Goal: Task Accomplishment & Management: Use online tool/utility

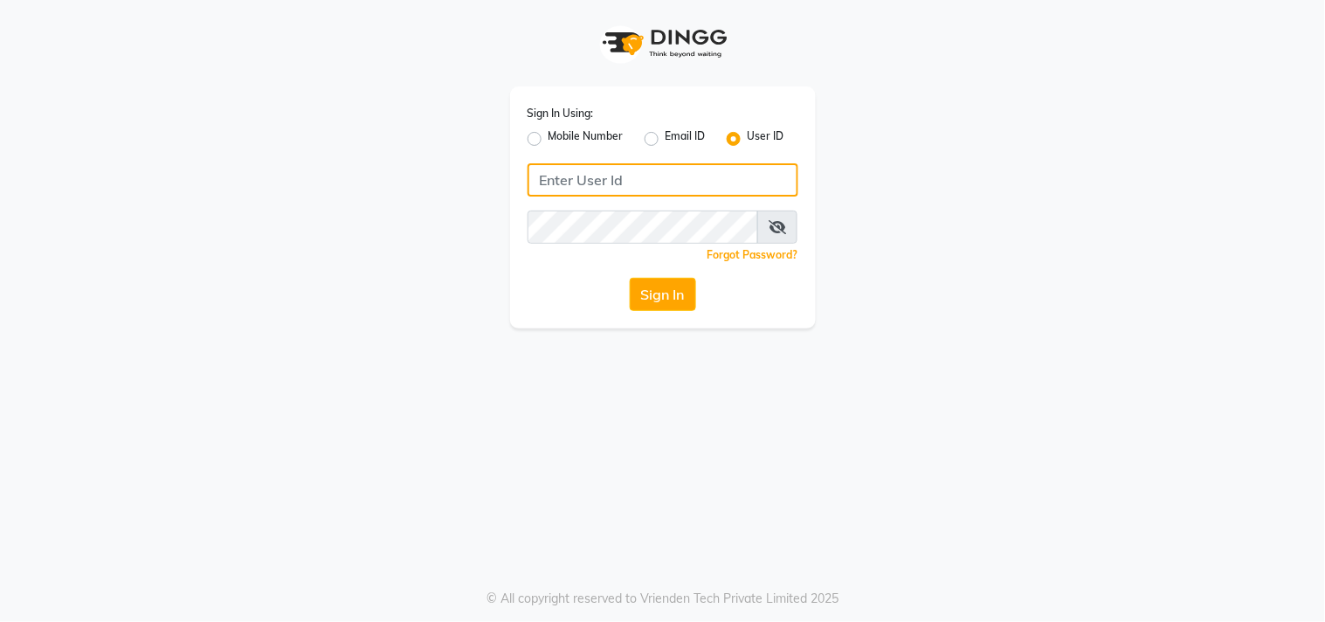
click at [594, 178] on input "Username" at bounding box center [662, 179] width 271 height 33
type input "hionhair"
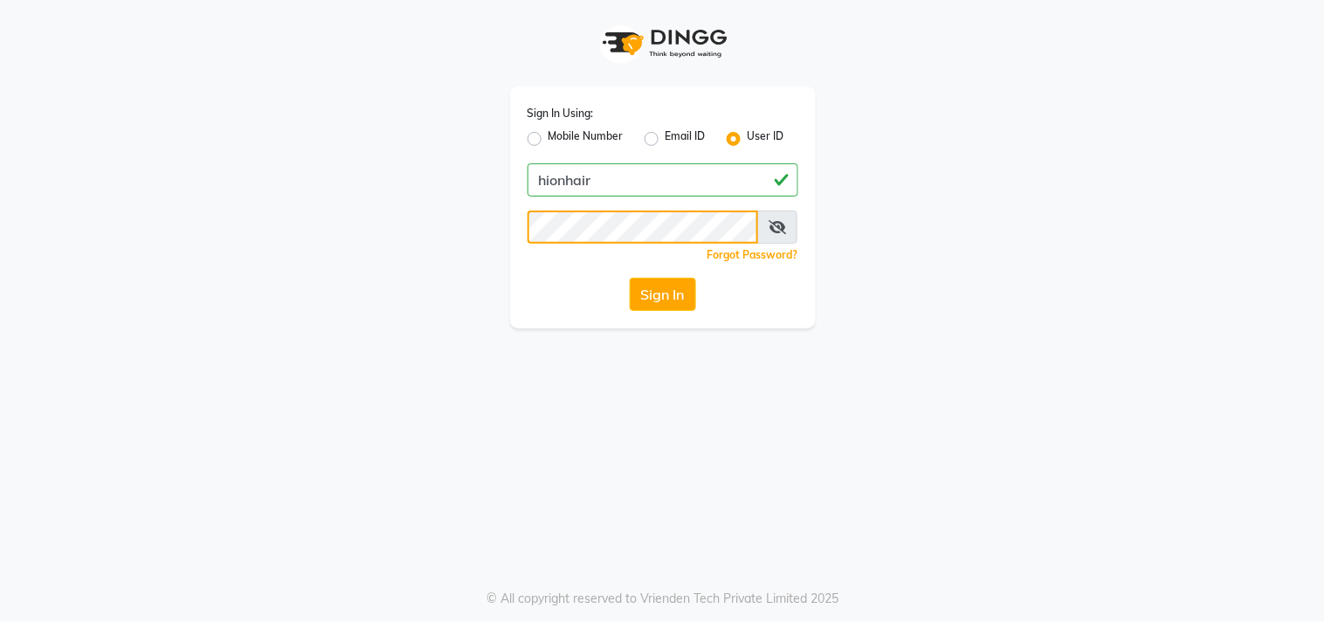
click at [630, 278] on button "Sign In" at bounding box center [663, 294] width 66 height 33
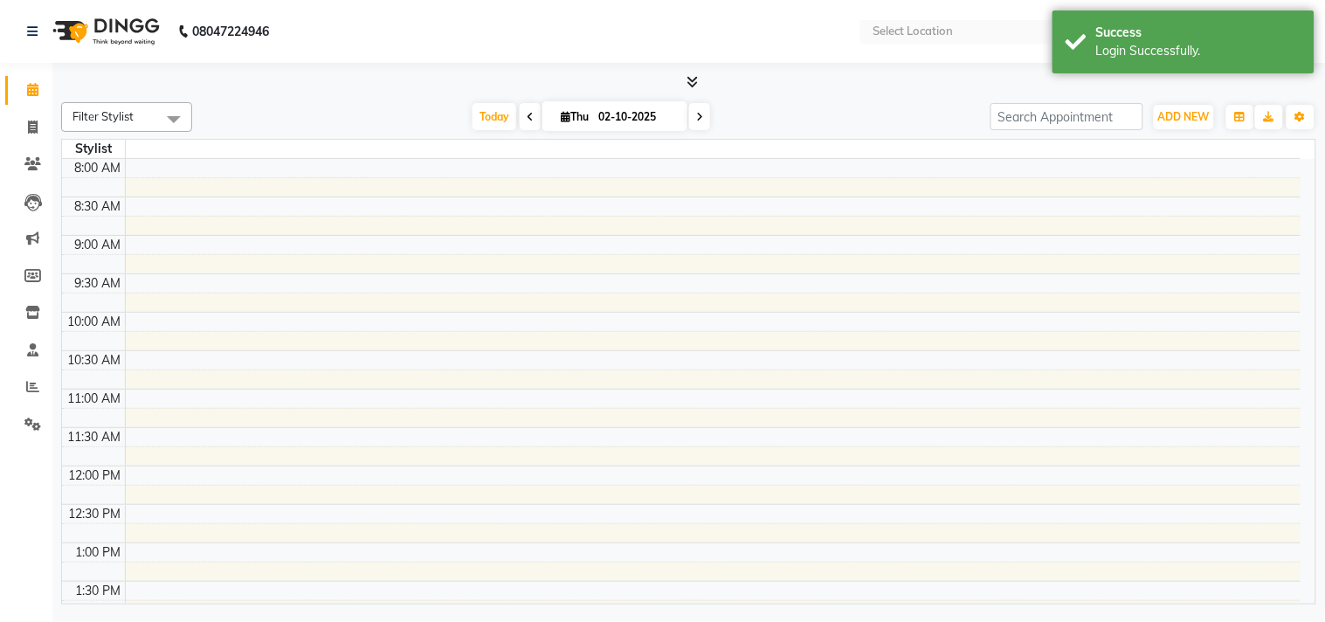
select select "en"
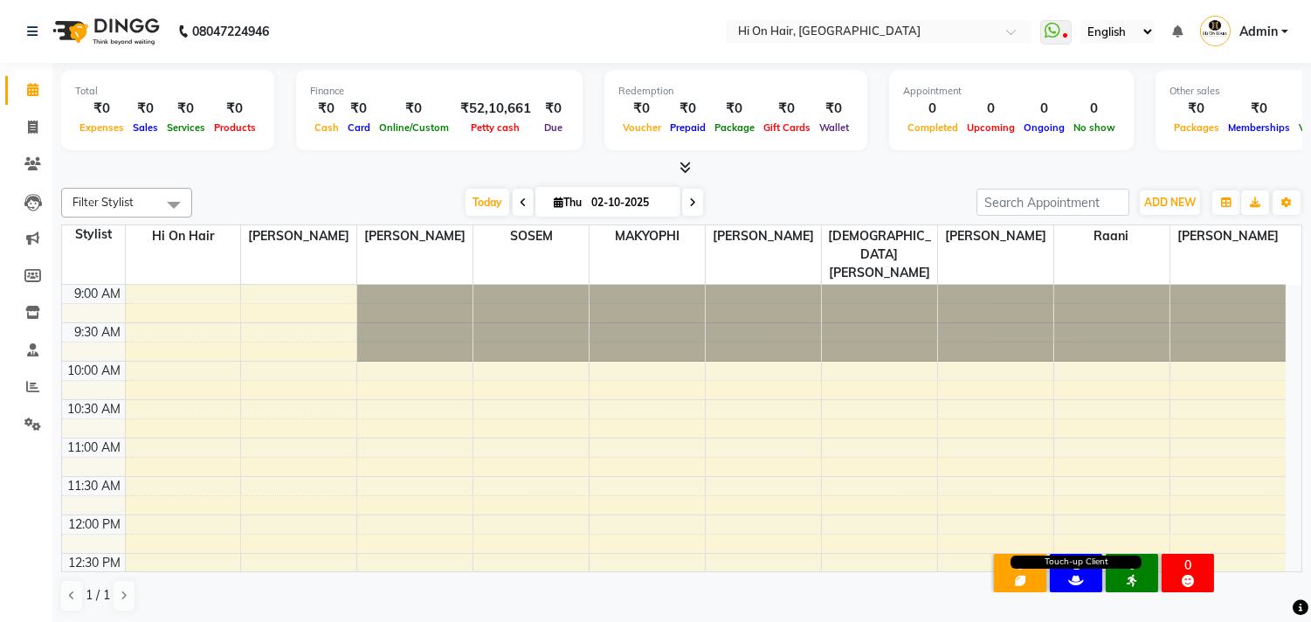
click at [1074, 575] on icon at bounding box center [1076, 581] width 16 height 12
click at [1075, 575] on icon at bounding box center [1076, 581] width 16 height 12
click at [24, 167] on icon at bounding box center [32, 163] width 17 height 13
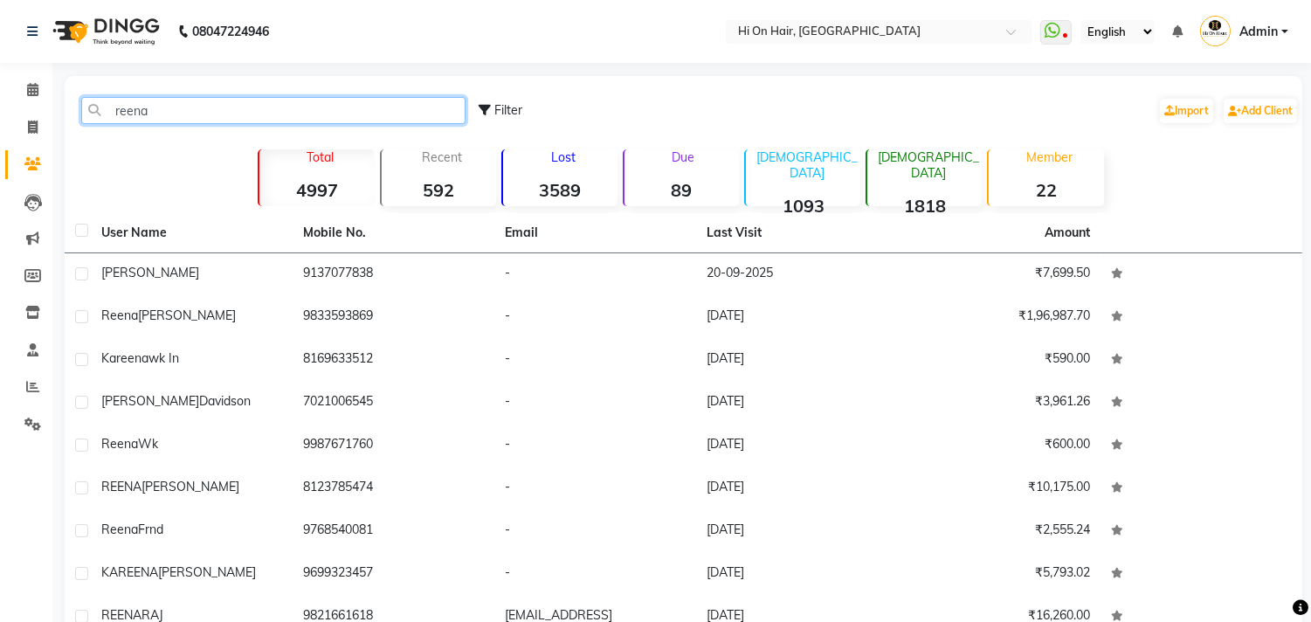
click at [185, 115] on input "reena" at bounding box center [273, 110] width 384 height 27
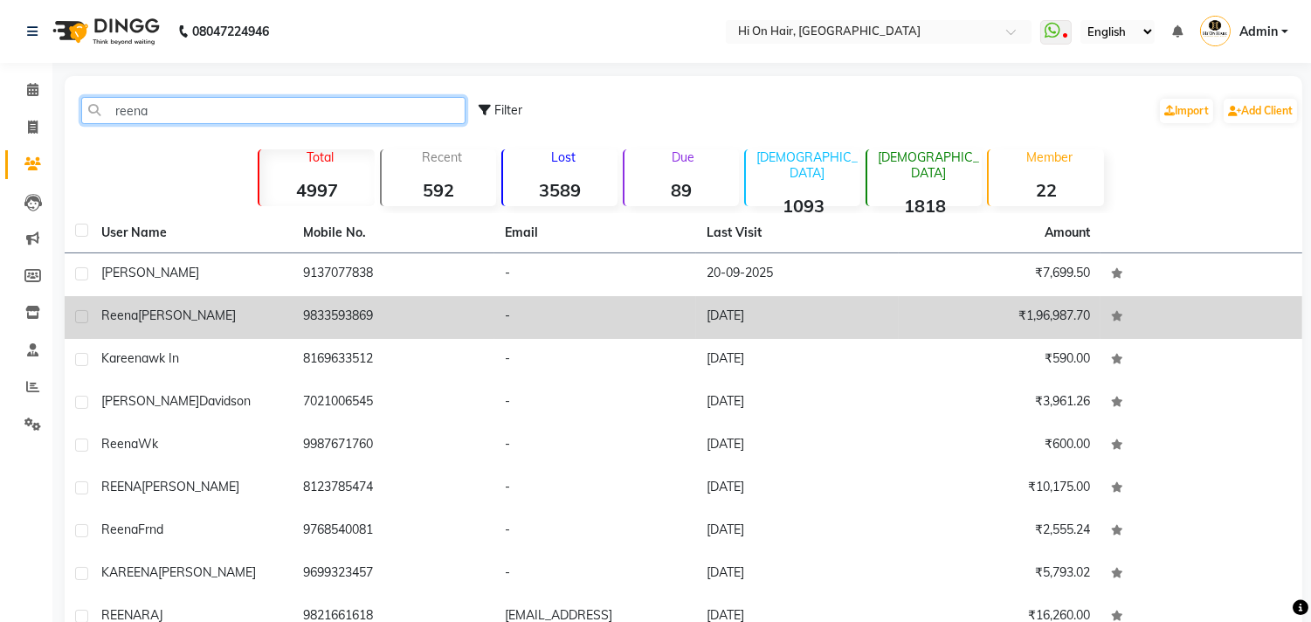
type input "reena"
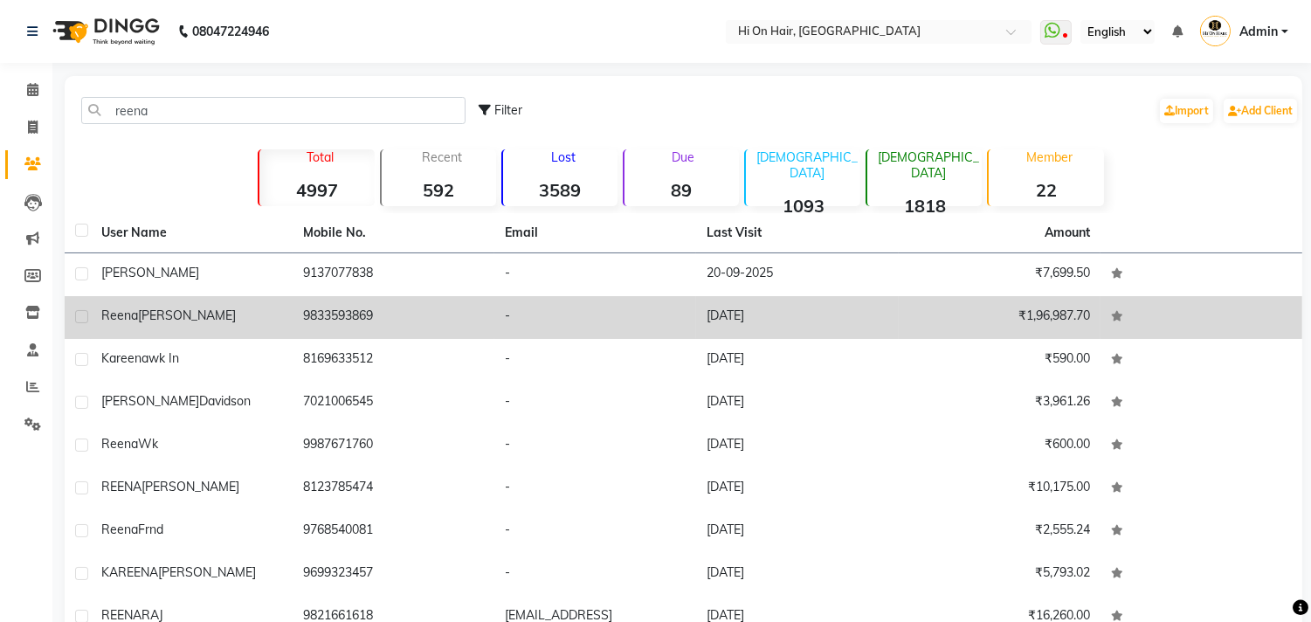
click at [359, 320] on td "9833593869" at bounding box center [394, 317] width 202 height 43
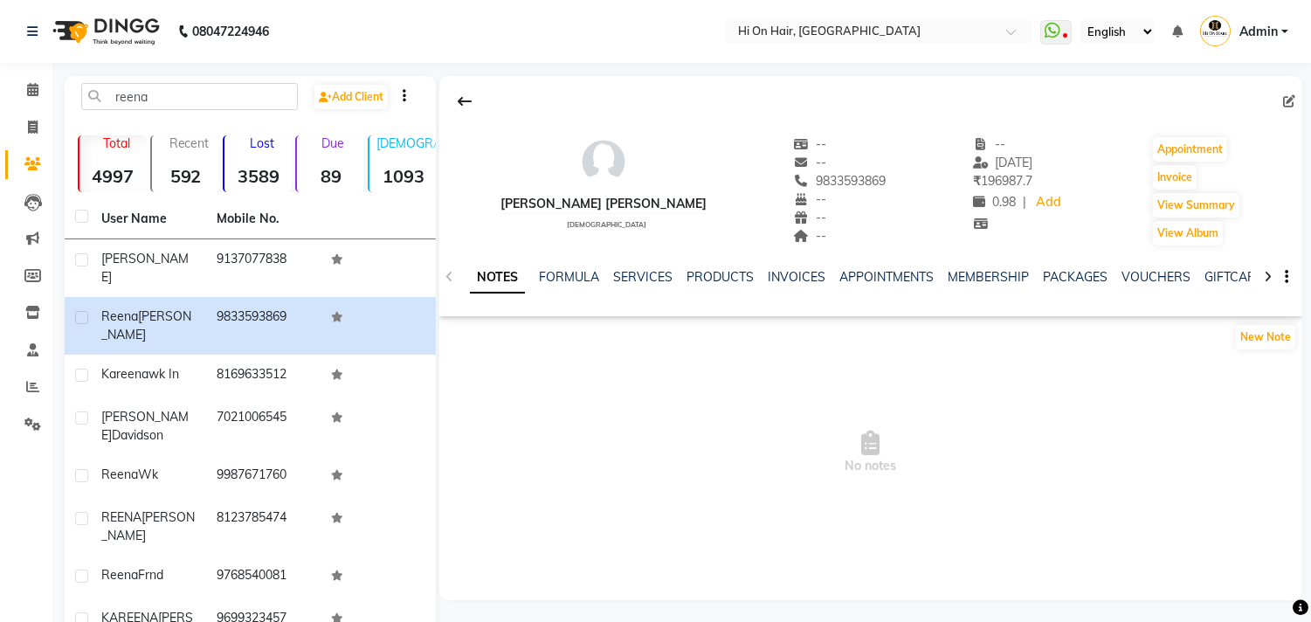
click at [670, 276] on ul "NOTES FORMULA SERVICES PRODUCTS INVOICES APPOINTMENTS MEMBERSHIP PACKAGES VOUCH…" at bounding box center [1024, 277] width 1109 height 18
click at [651, 276] on link "SERVICES" at bounding box center [642, 277] width 59 height 16
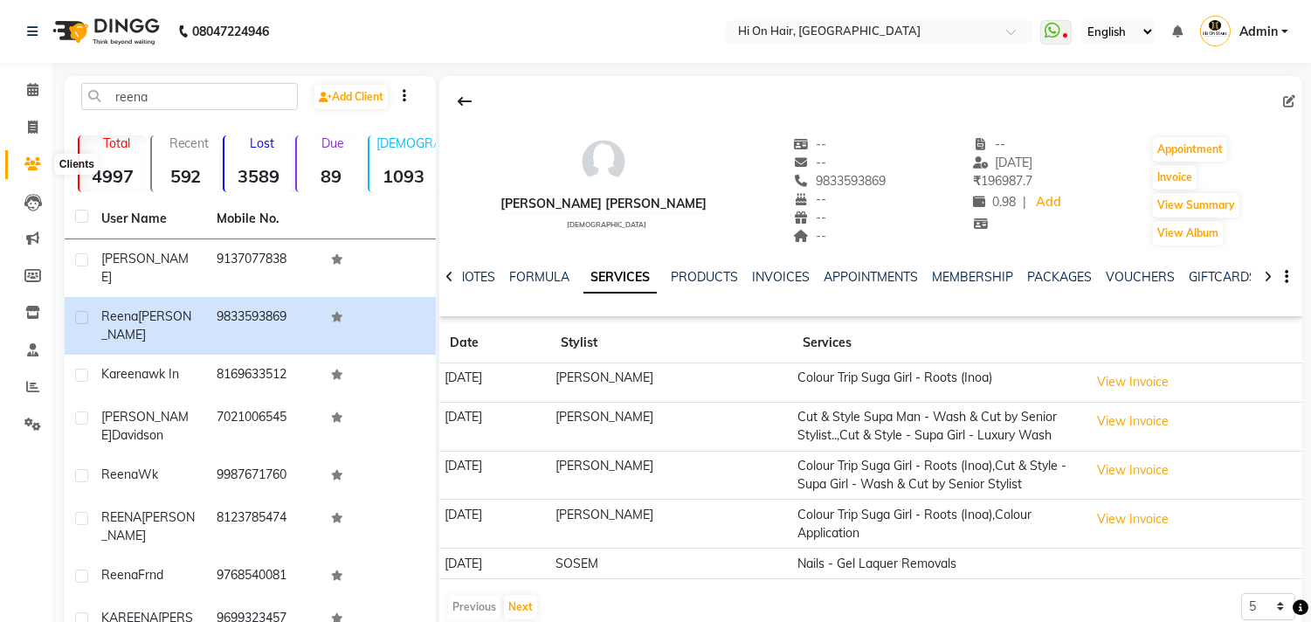
click at [30, 158] on icon at bounding box center [32, 163] width 17 height 13
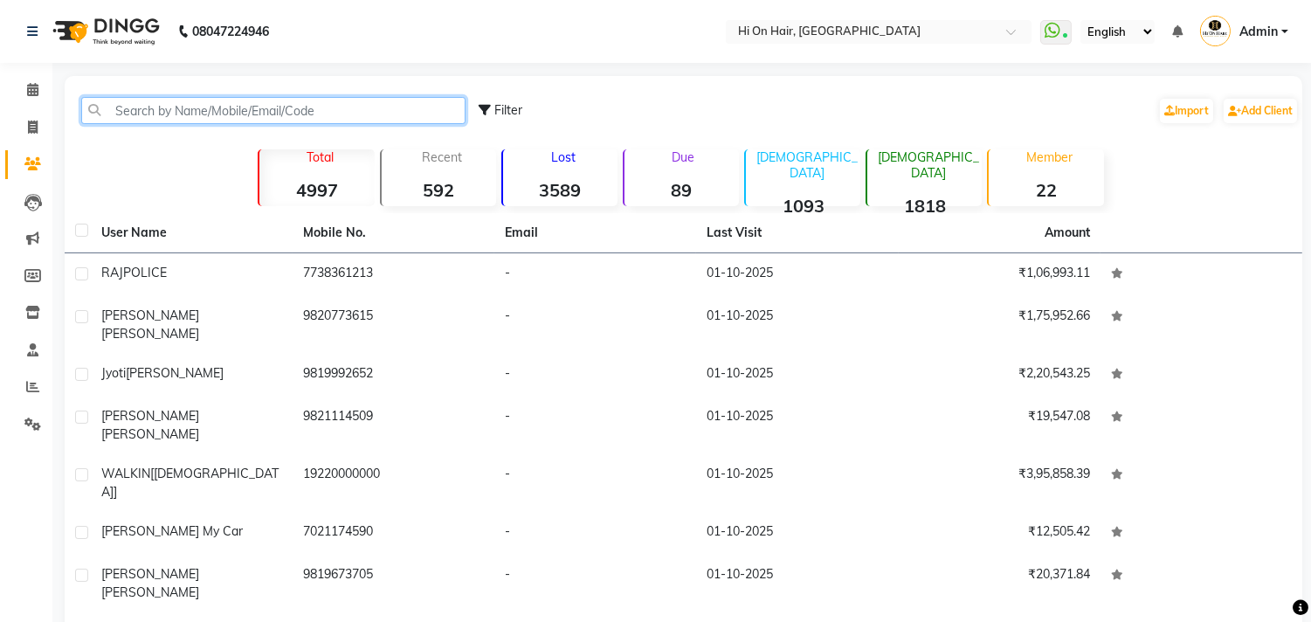
click at [132, 108] on input "text" at bounding box center [273, 110] width 384 height 27
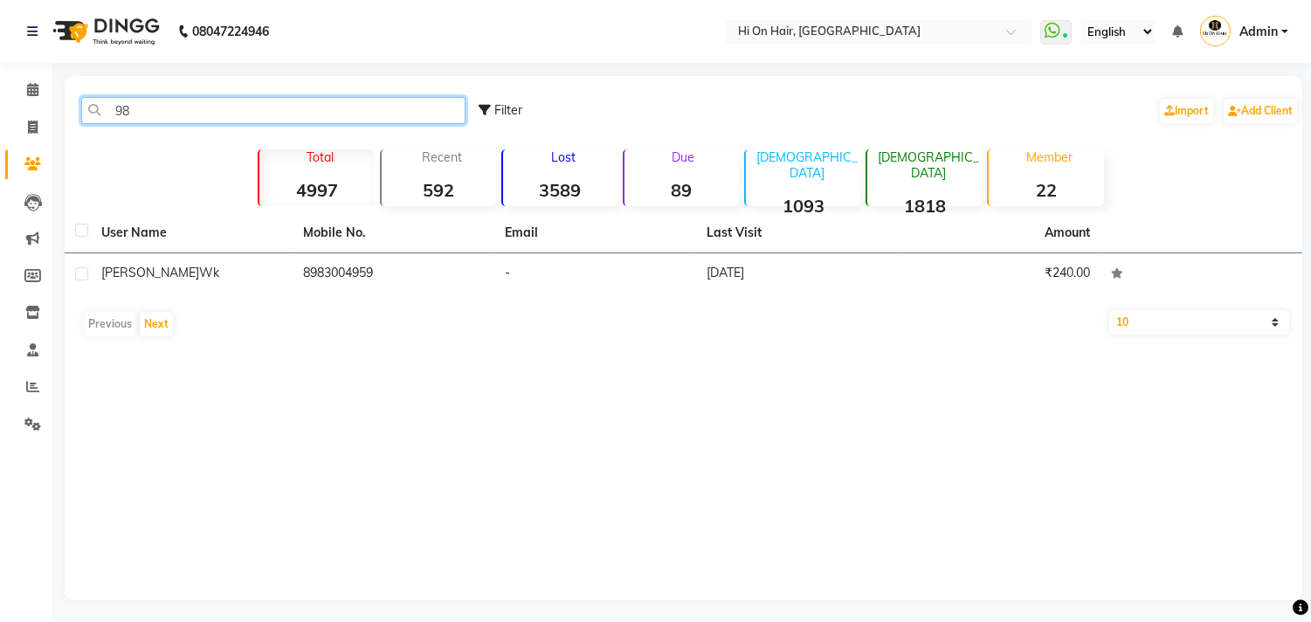
type input "9"
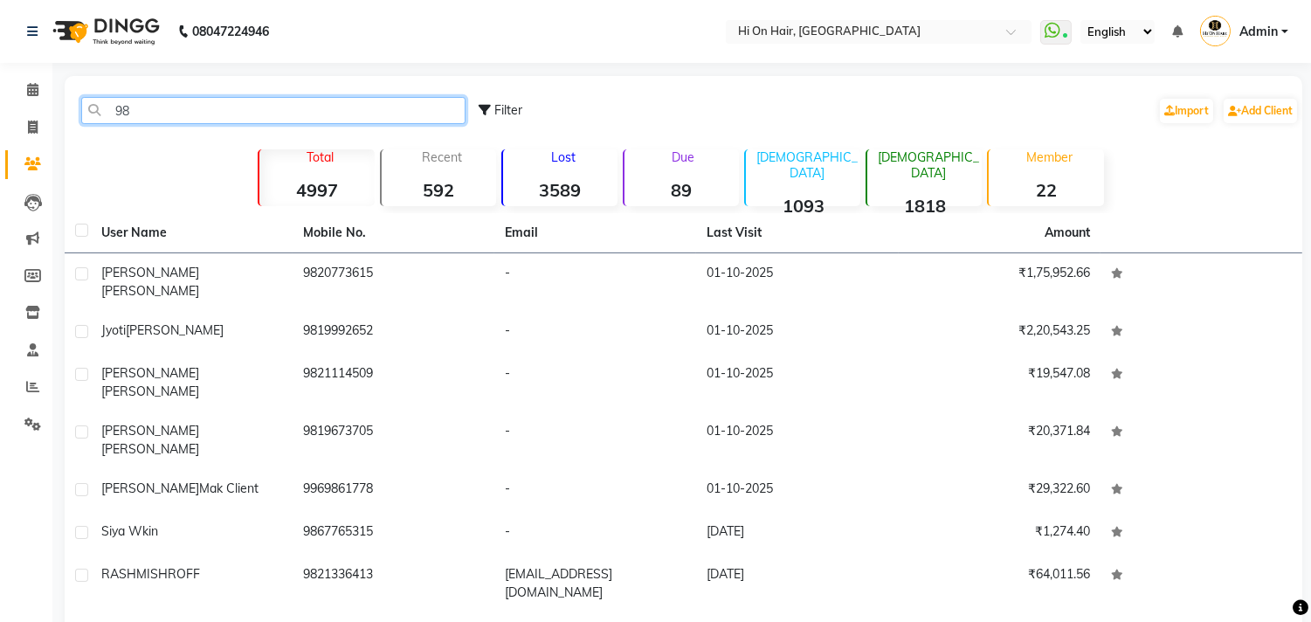
type input "9"
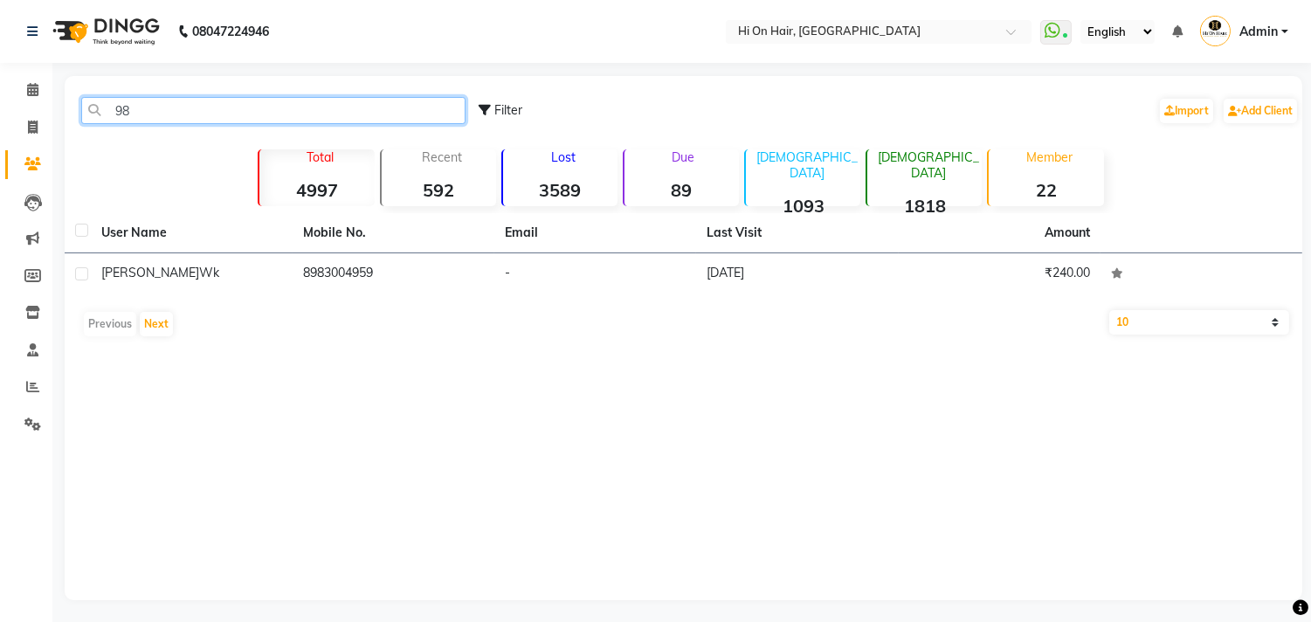
type input "9"
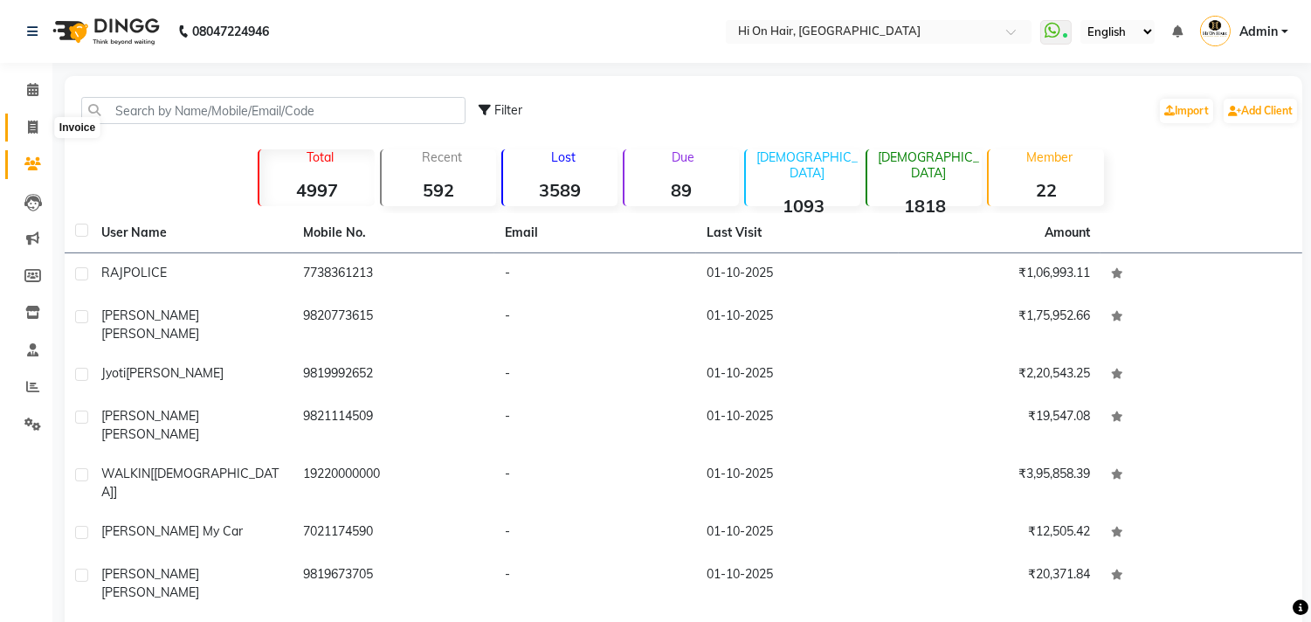
click at [36, 125] on icon at bounding box center [33, 127] width 10 height 13
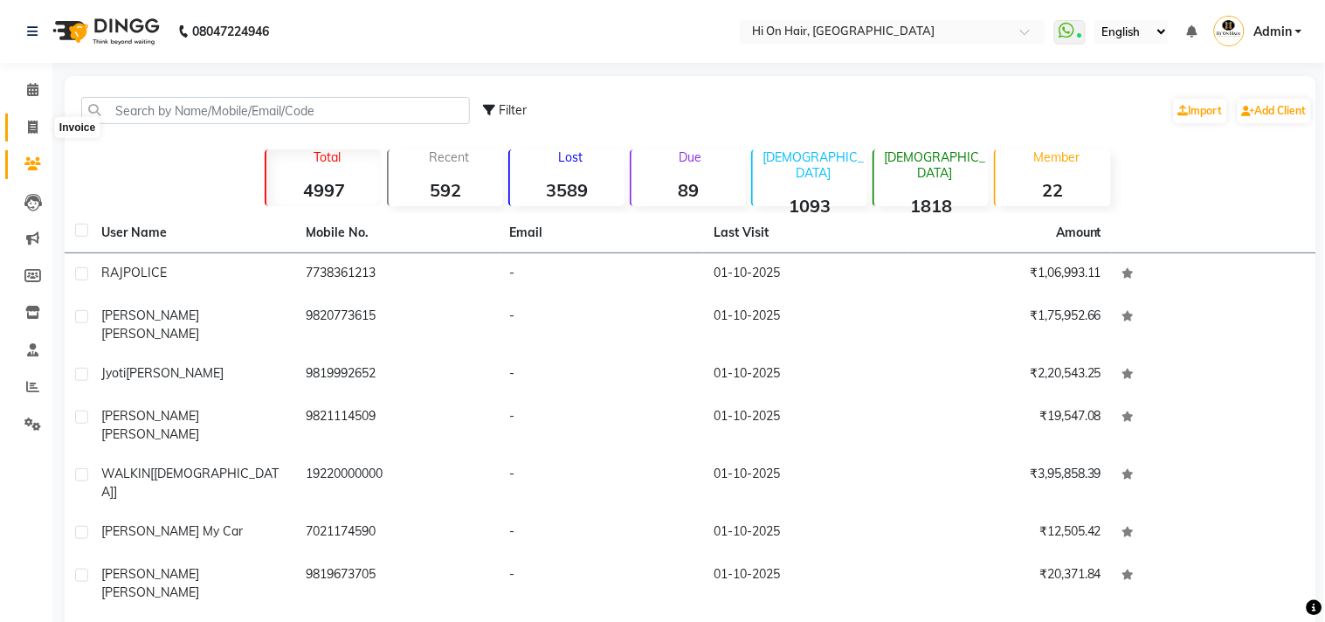
select select "535"
select select "service"
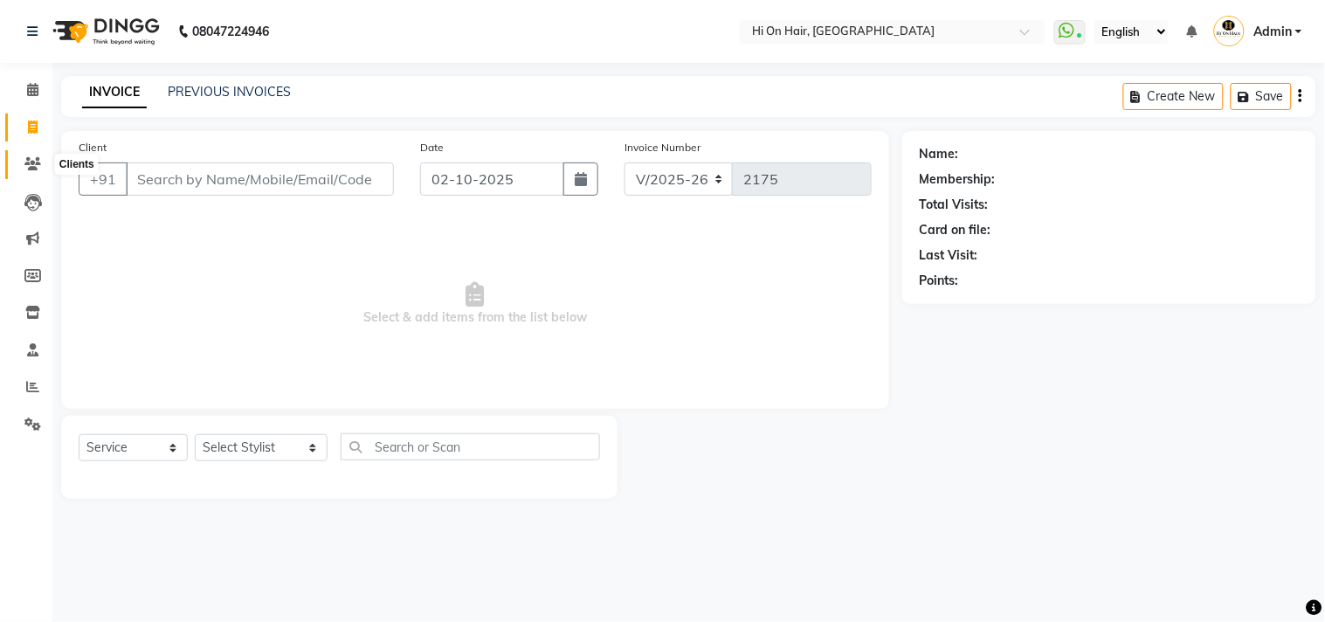
click at [20, 162] on span at bounding box center [32, 165] width 31 height 20
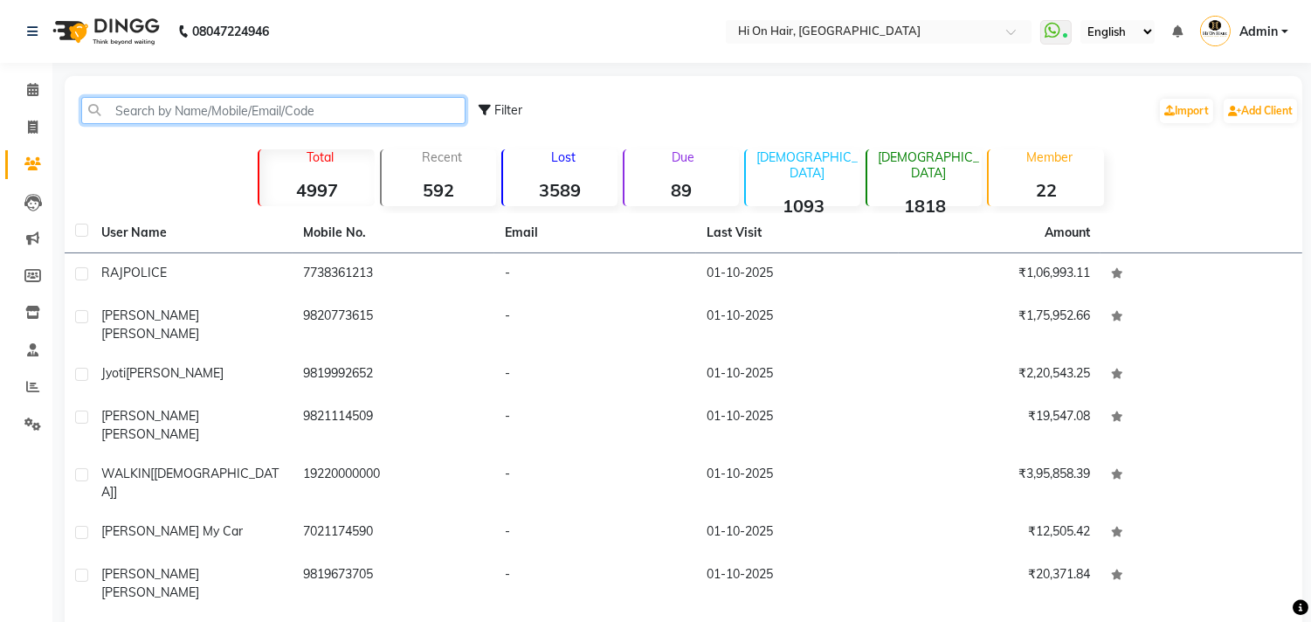
click at [293, 122] on input "text" at bounding box center [273, 110] width 384 height 27
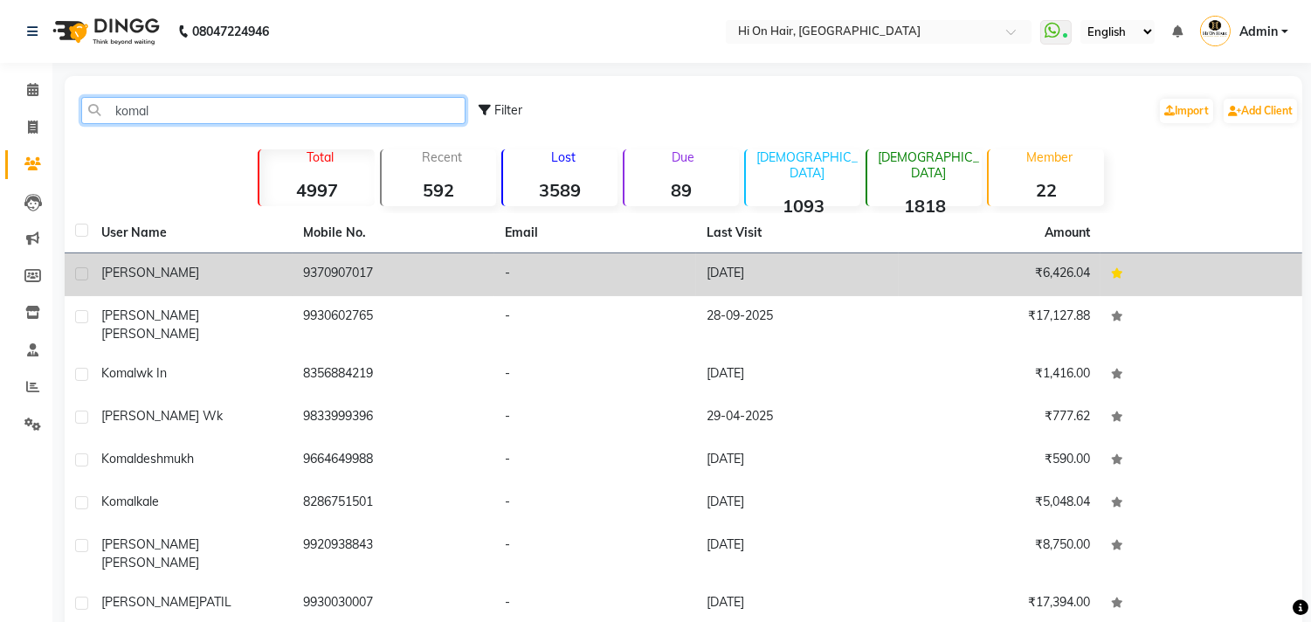
type input "komal"
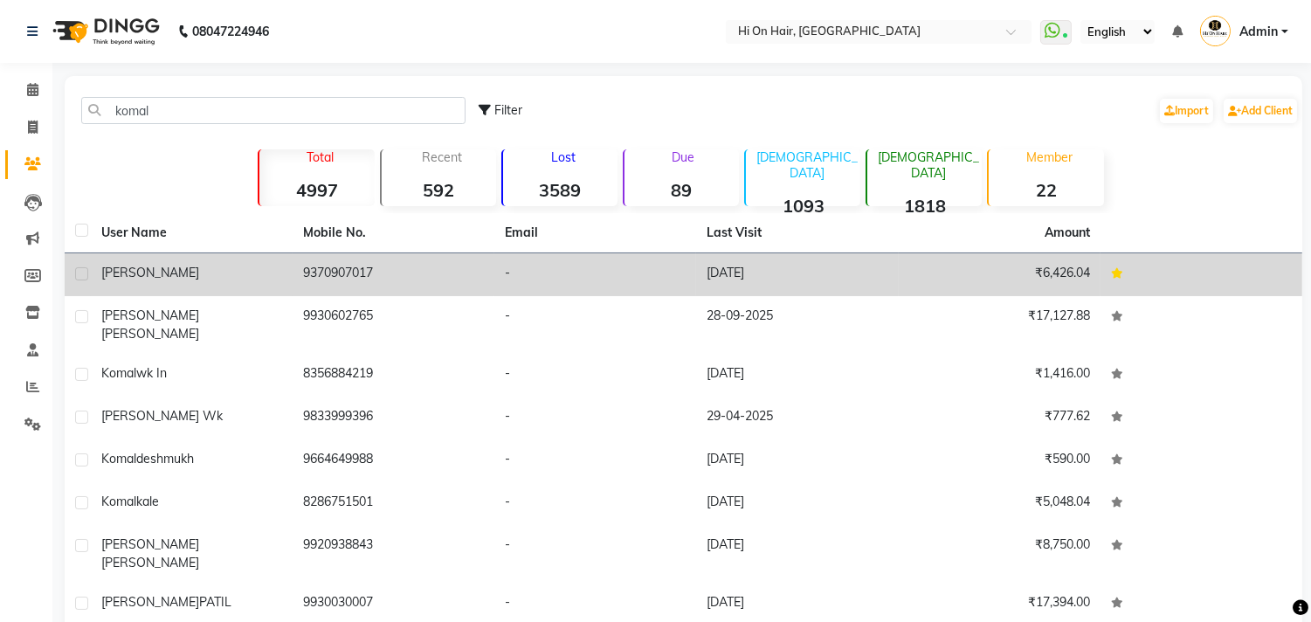
click at [348, 267] on td "9370907017" at bounding box center [394, 274] width 202 height 43
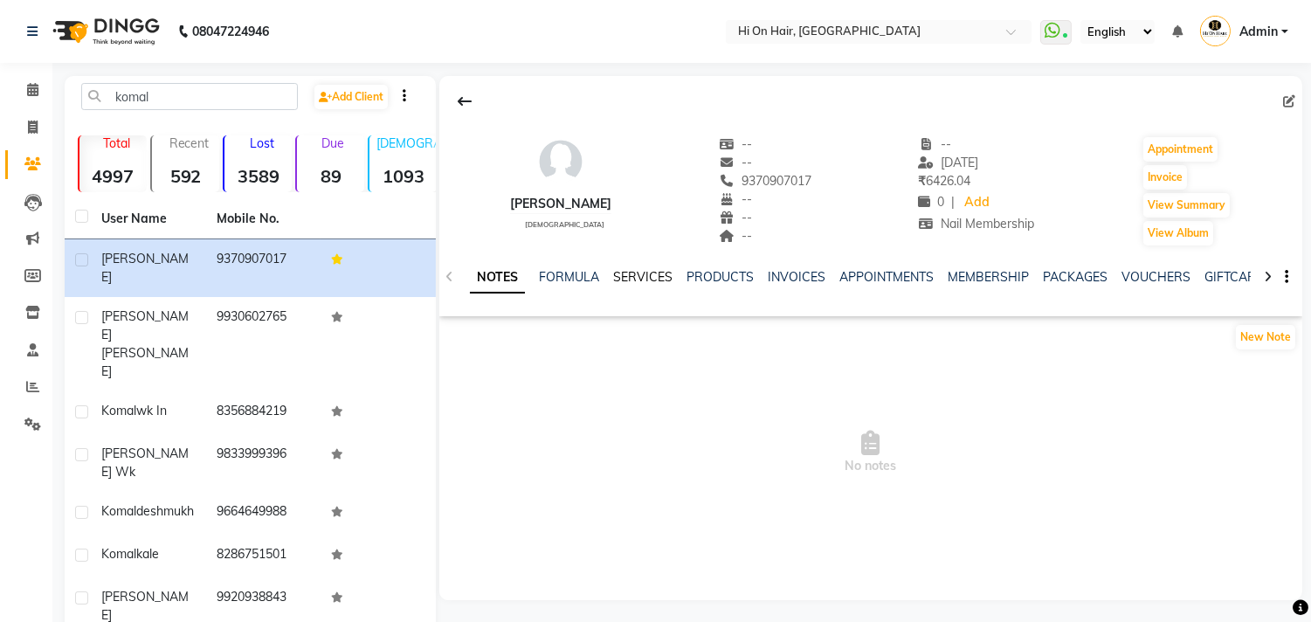
click at [634, 277] on link "SERVICES" at bounding box center [642, 277] width 59 height 16
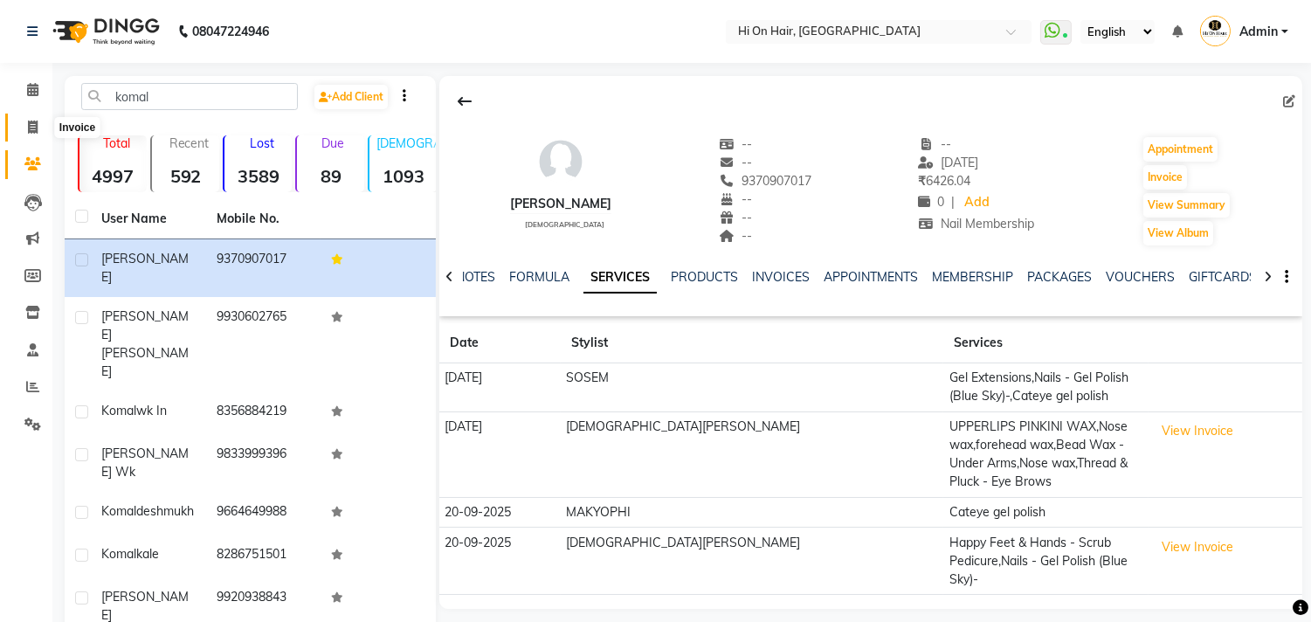
click at [28, 132] on icon at bounding box center [33, 127] width 10 height 13
select select "535"
select select "service"
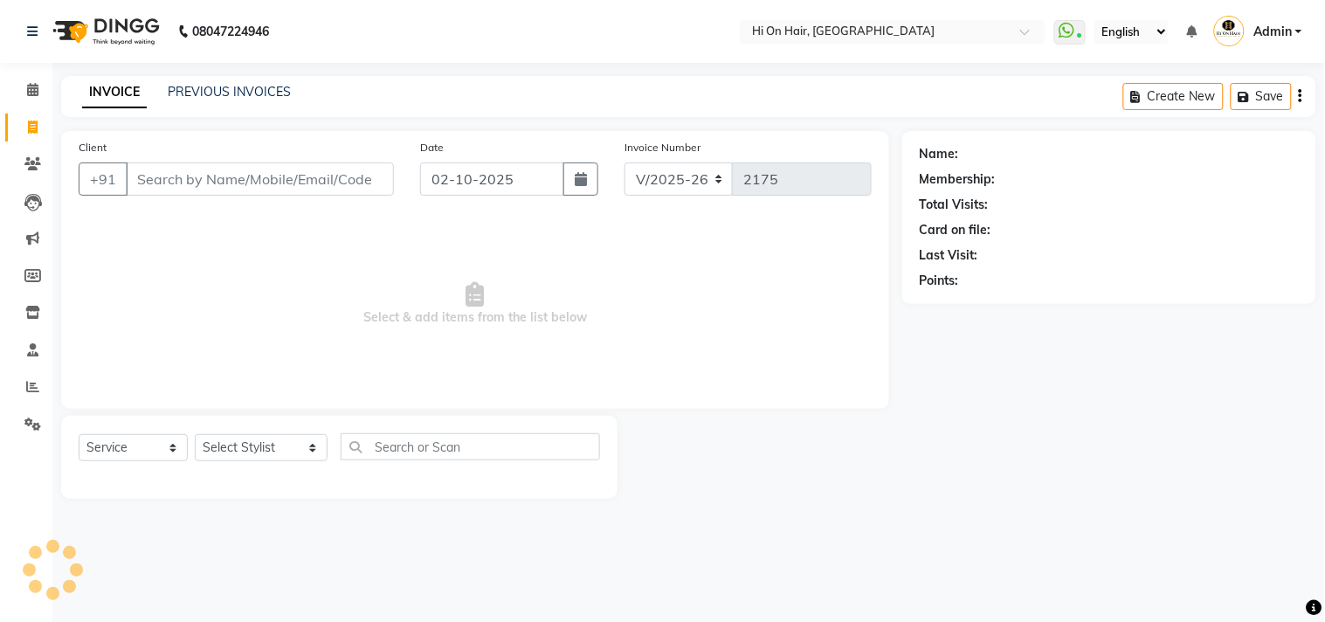
click at [143, 178] on input "Client" at bounding box center [260, 178] width 268 height 33
type input "9830009027"
click at [348, 189] on button "Add Client" at bounding box center [349, 178] width 90 height 33
select select "22"
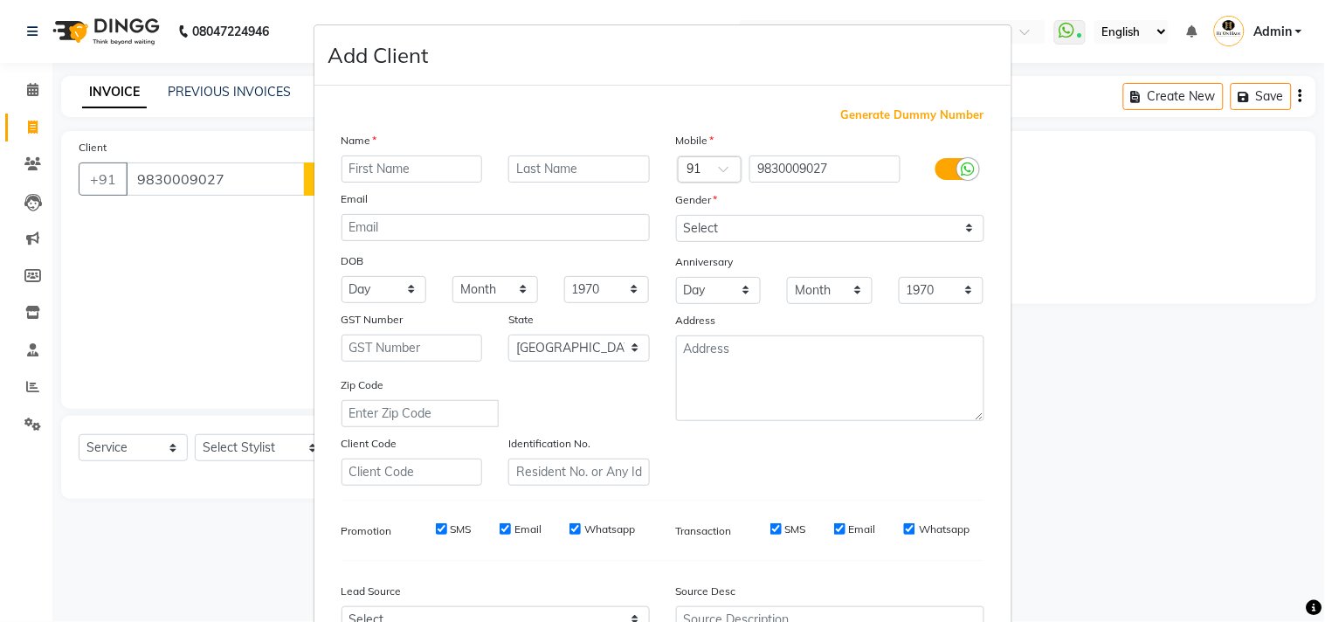
click at [380, 168] on input "text" at bounding box center [411, 168] width 141 height 27
type input "Navin"
click at [578, 170] on input "text" at bounding box center [578, 168] width 141 height 27
type input "wk in"
click at [726, 229] on select "Select Male Female Other Prefer Not To Say" at bounding box center [830, 228] width 308 height 27
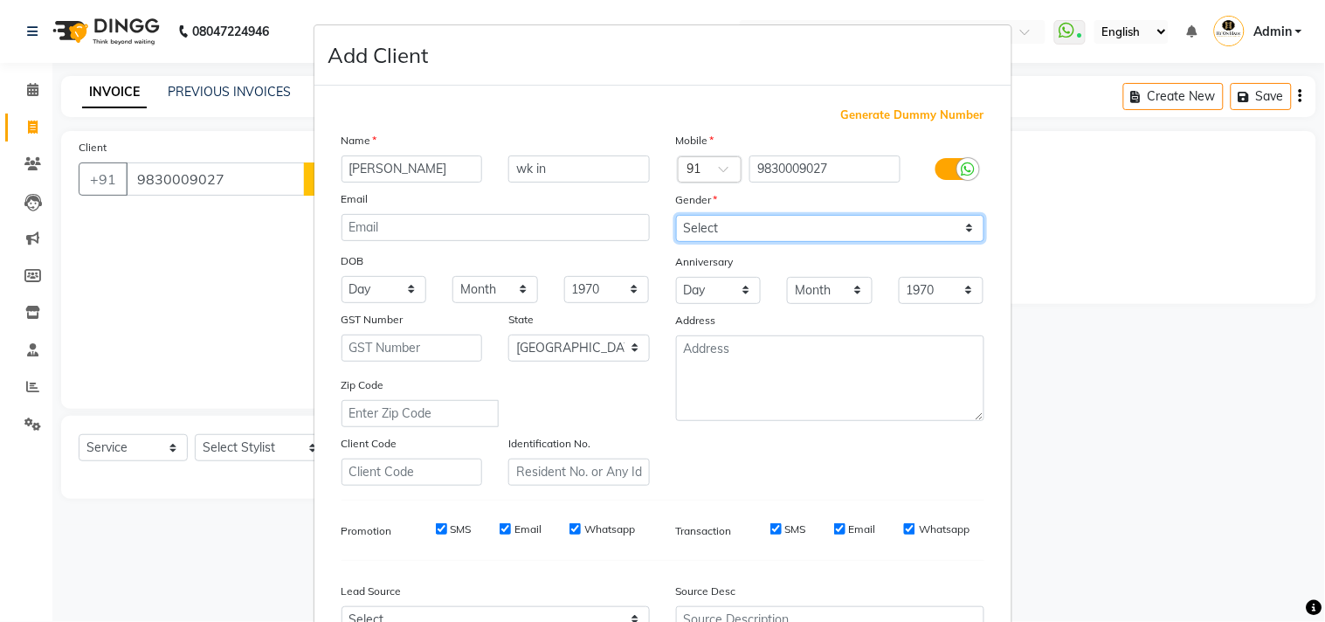
select select "male"
click at [676, 215] on select "Select Male Female Other Prefer Not To Say" at bounding box center [830, 228] width 308 height 27
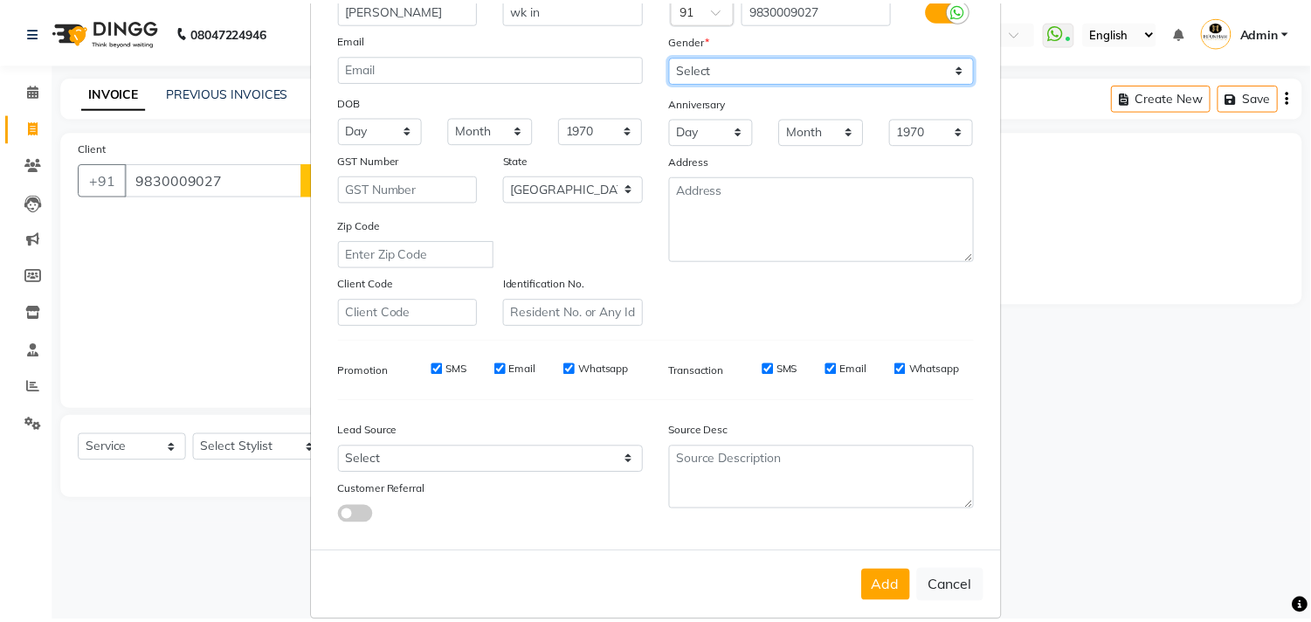
scroll to position [185, 0]
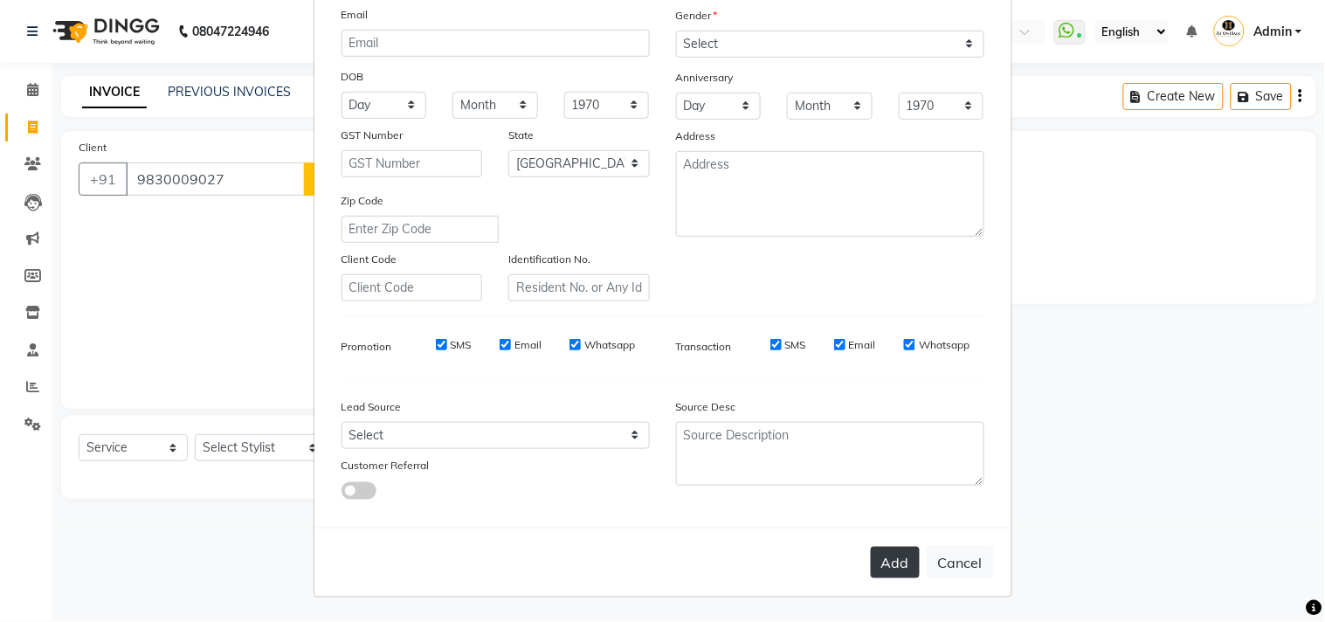
click at [891, 570] on button "Add" at bounding box center [895, 562] width 49 height 31
select select
select select "null"
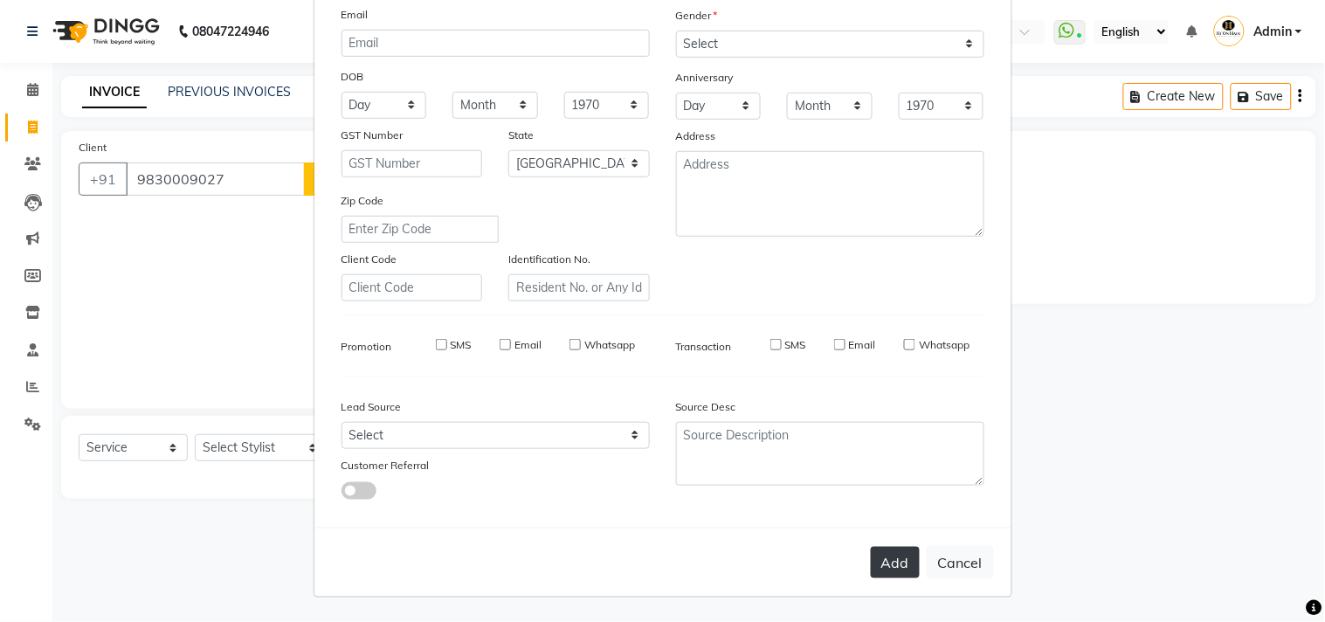
select select
checkbox input "false"
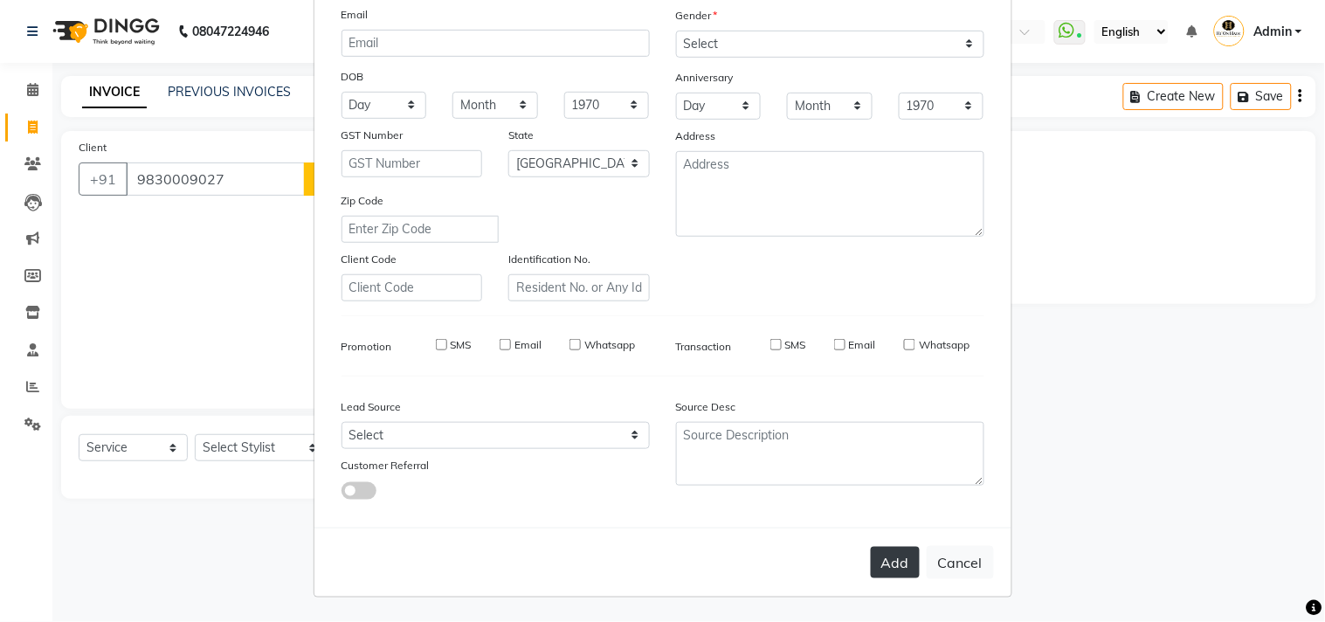
checkbox input "false"
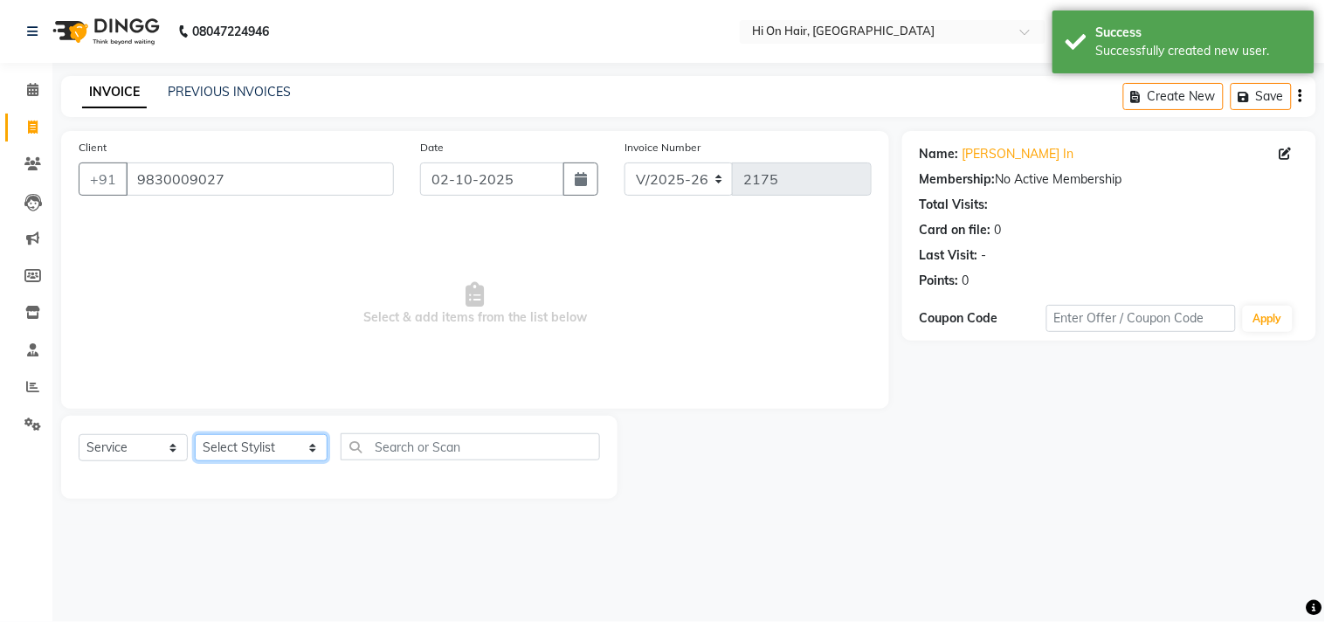
click at [244, 448] on select "Select Stylist Alim Kaldane Anwar Laskar Hi On Hair MAKYOPHI Pankaj Thakur Poon…" at bounding box center [261, 447] width 133 height 27
select select "6883"
click at [195, 435] on select "Select Stylist Alim Kaldane Anwar Laskar Hi On Hair MAKYOPHI Pankaj Thakur Poon…" at bounding box center [261, 447] width 133 height 27
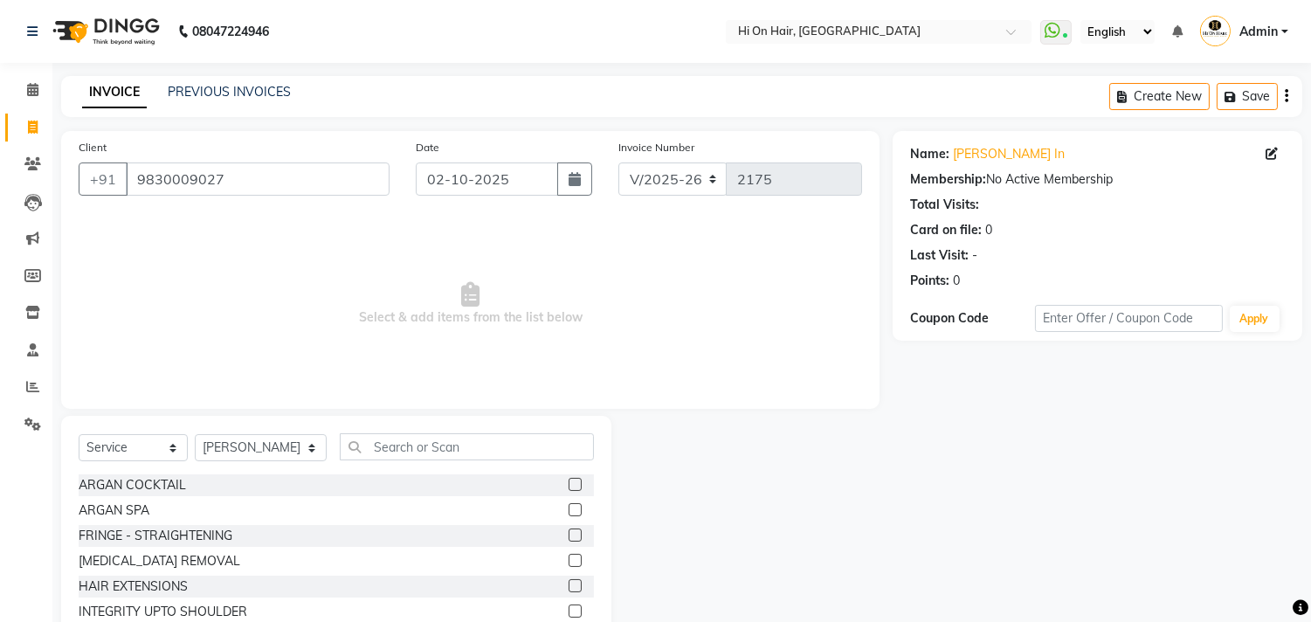
click at [398, 463] on div "Select Service Product Membership Package Voucher Prepaid Gift Card Select Styl…" at bounding box center [336, 453] width 515 height 41
click at [411, 443] on input "text" at bounding box center [467, 446] width 254 height 27
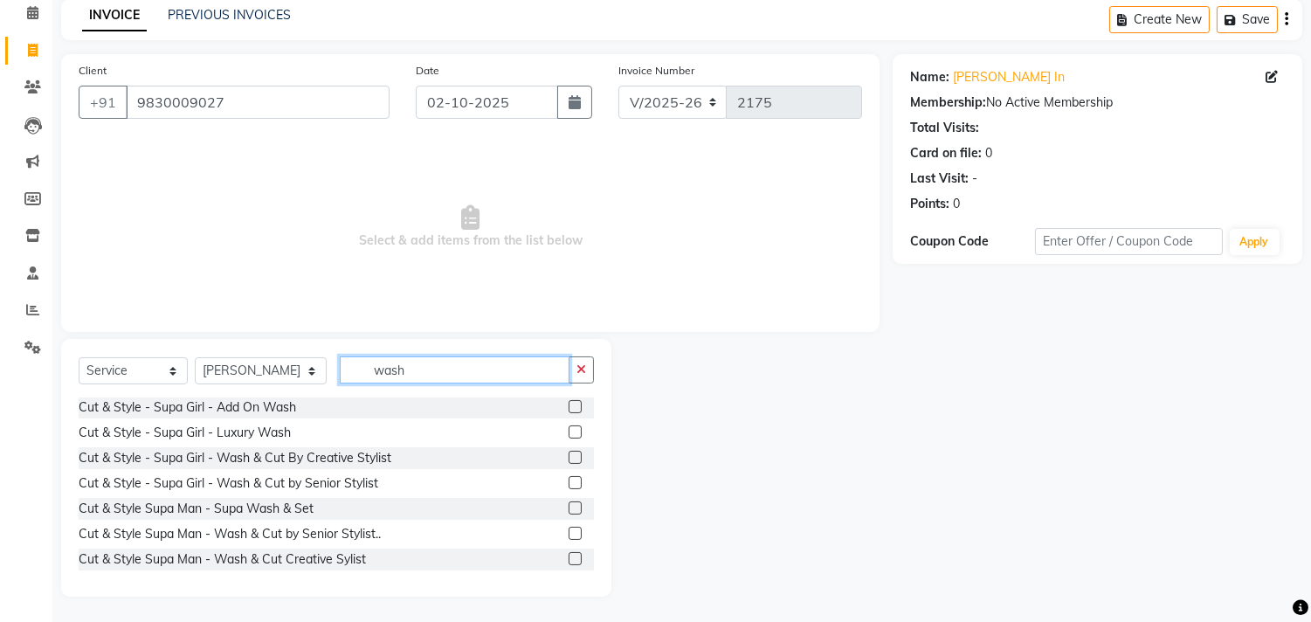
scroll to position [103, 0]
type input "wash"
click at [568, 528] on label at bounding box center [574, 532] width 13 height 13
click at [568, 528] on input "checkbox" at bounding box center [573, 532] width 11 height 11
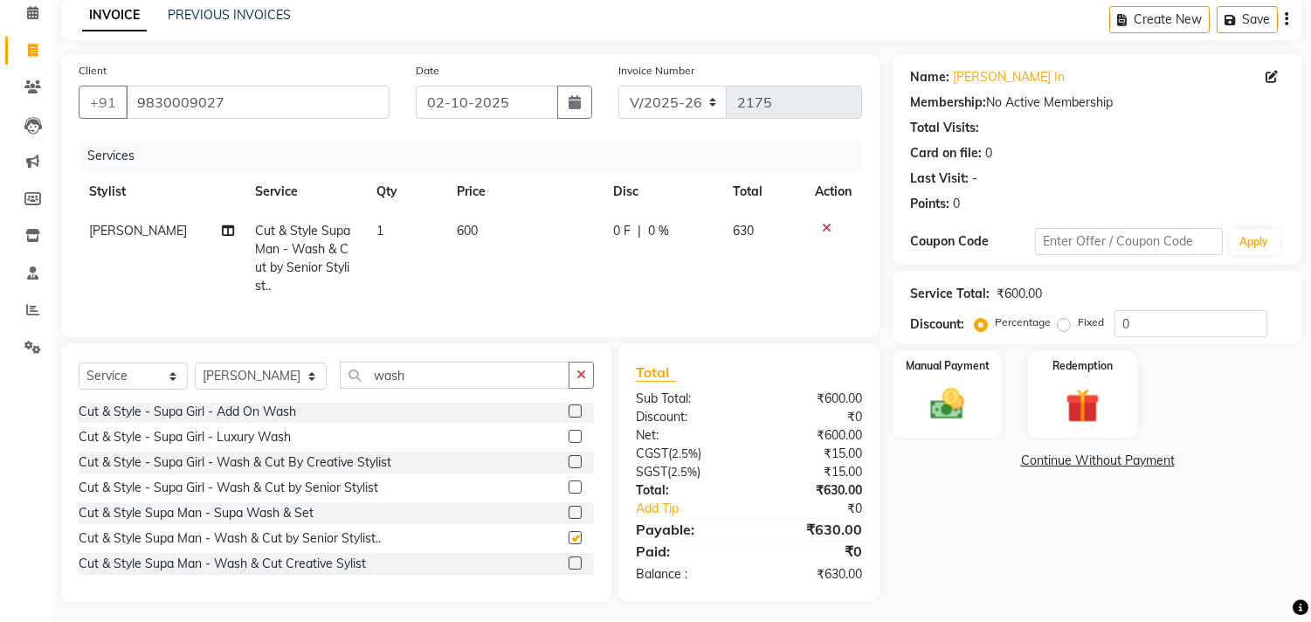
checkbox input "false"
drag, startPoint x: 430, startPoint y: 393, endPoint x: 318, endPoint y: 388, distance: 111.9
click at [340, 388] on input "wash" at bounding box center [455, 375] width 230 height 27
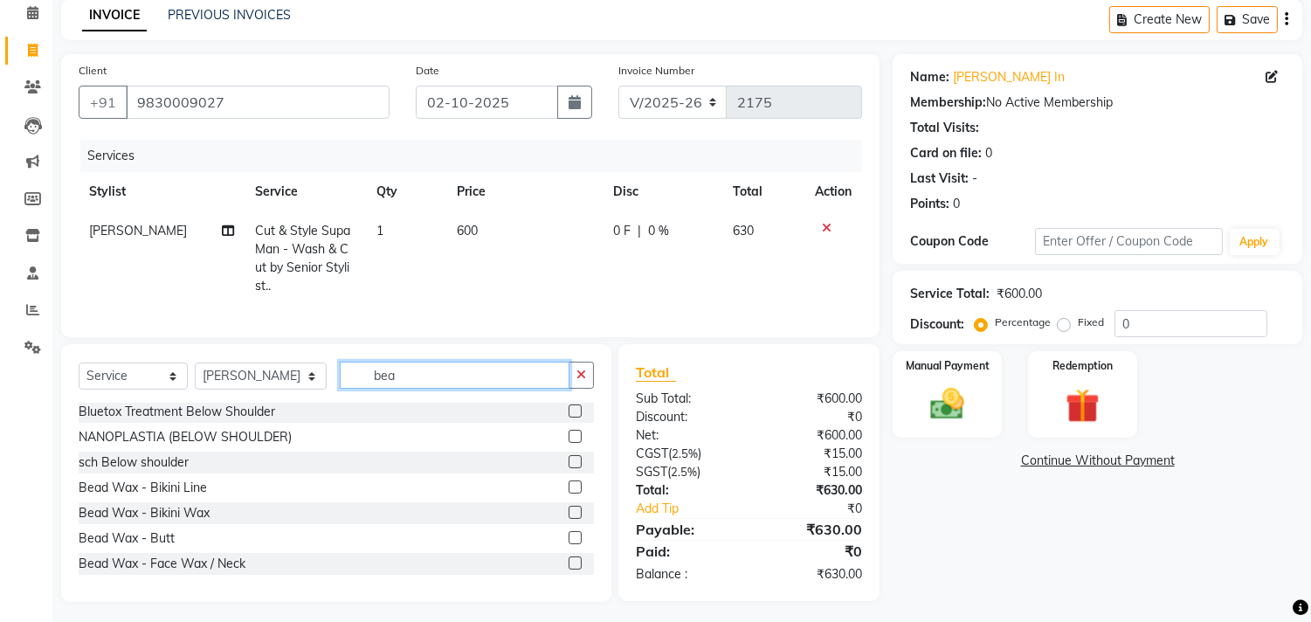
scroll to position [0, 0]
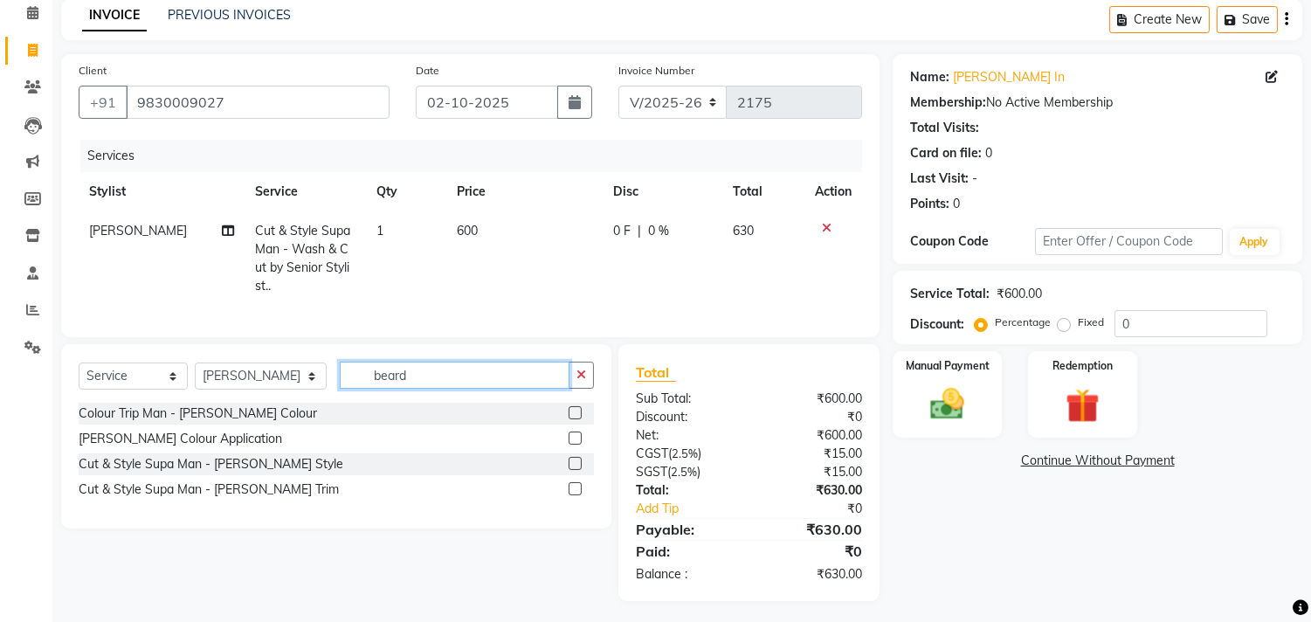
type input "beard"
click at [572, 495] on label at bounding box center [574, 488] width 13 height 13
click at [572, 495] on input "checkbox" at bounding box center [573, 489] width 11 height 11
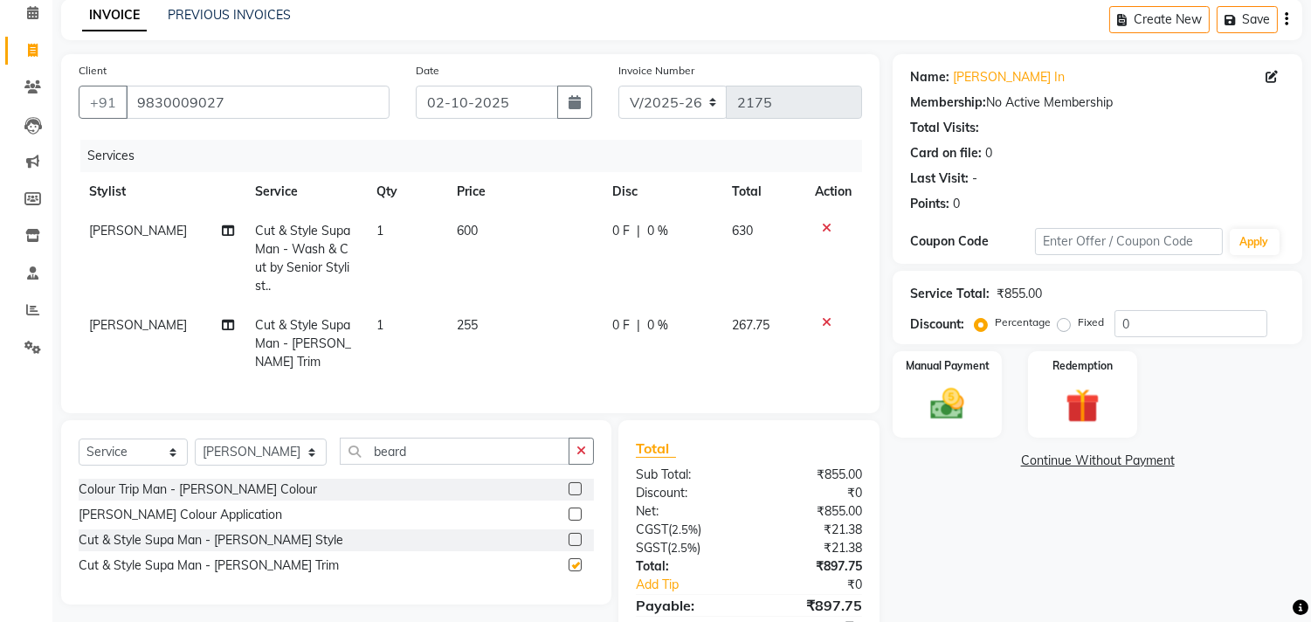
checkbox input "false"
click at [572, 486] on label at bounding box center [574, 488] width 13 height 13
click at [572, 486] on input "checkbox" at bounding box center [573, 489] width 11 height 11
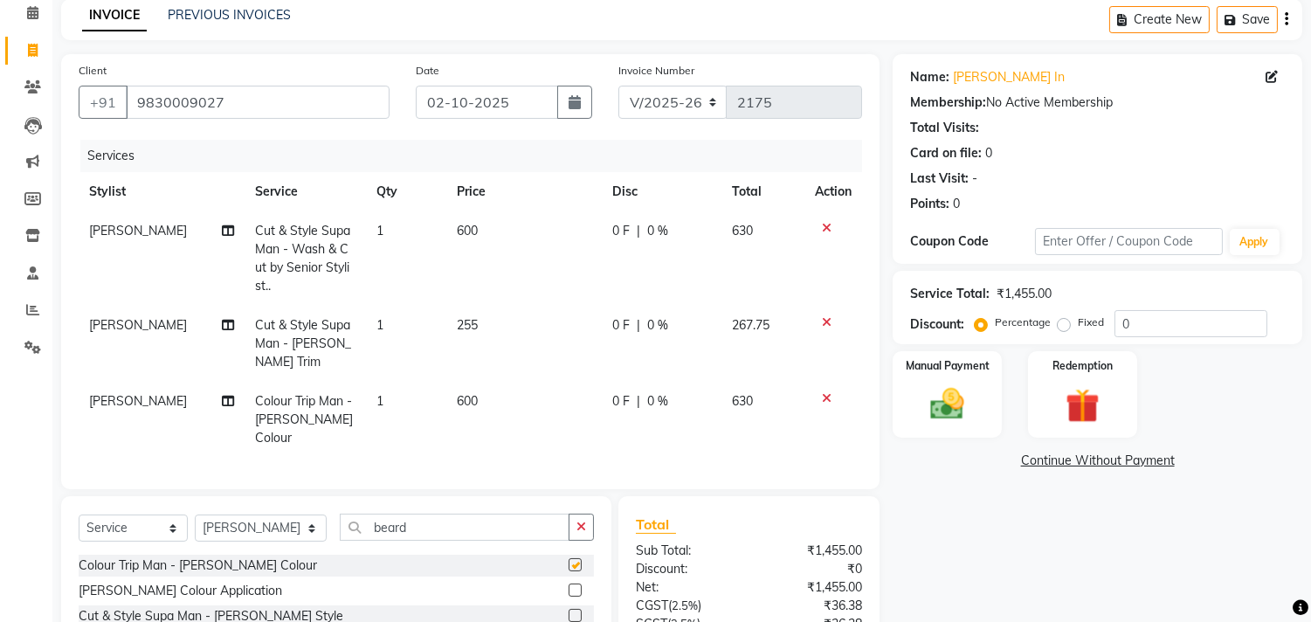
checkbox input "false"
click at [489, 387] on td "600" at bounding box center [523, 420] width 155 height 76
select select "6883"
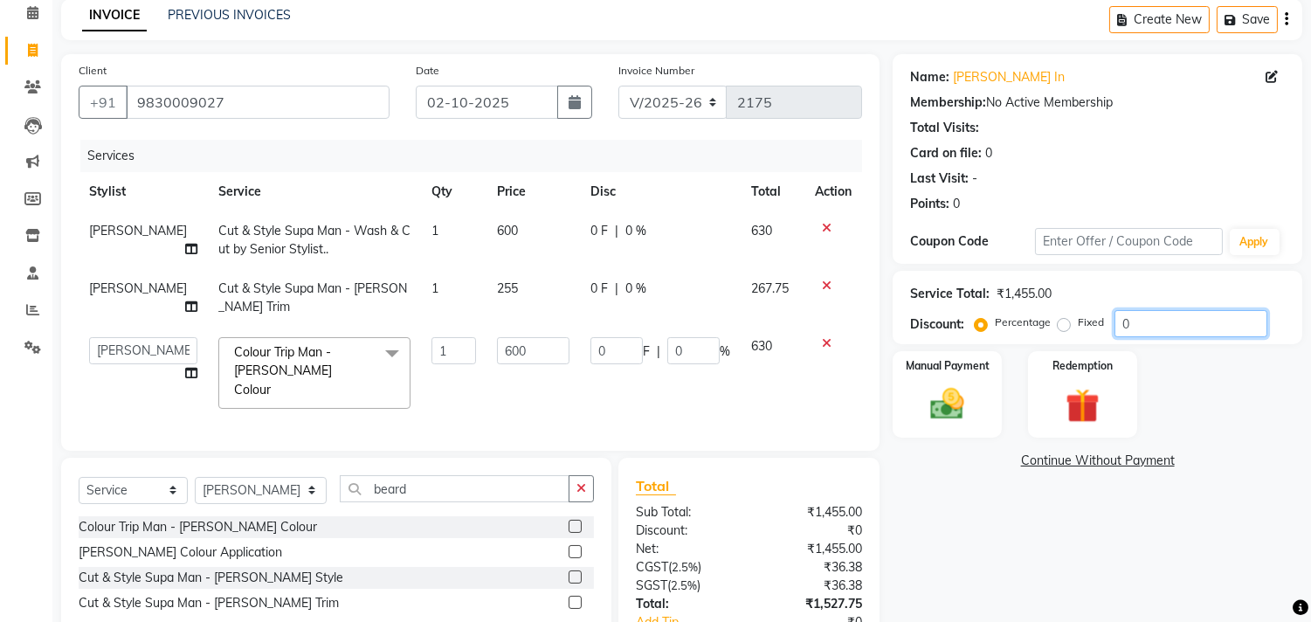
click at [1114, 317] on input "0" at bounding box center [1190, 323] width 153 height 27
type input "20"
type input "120"
type input "20"
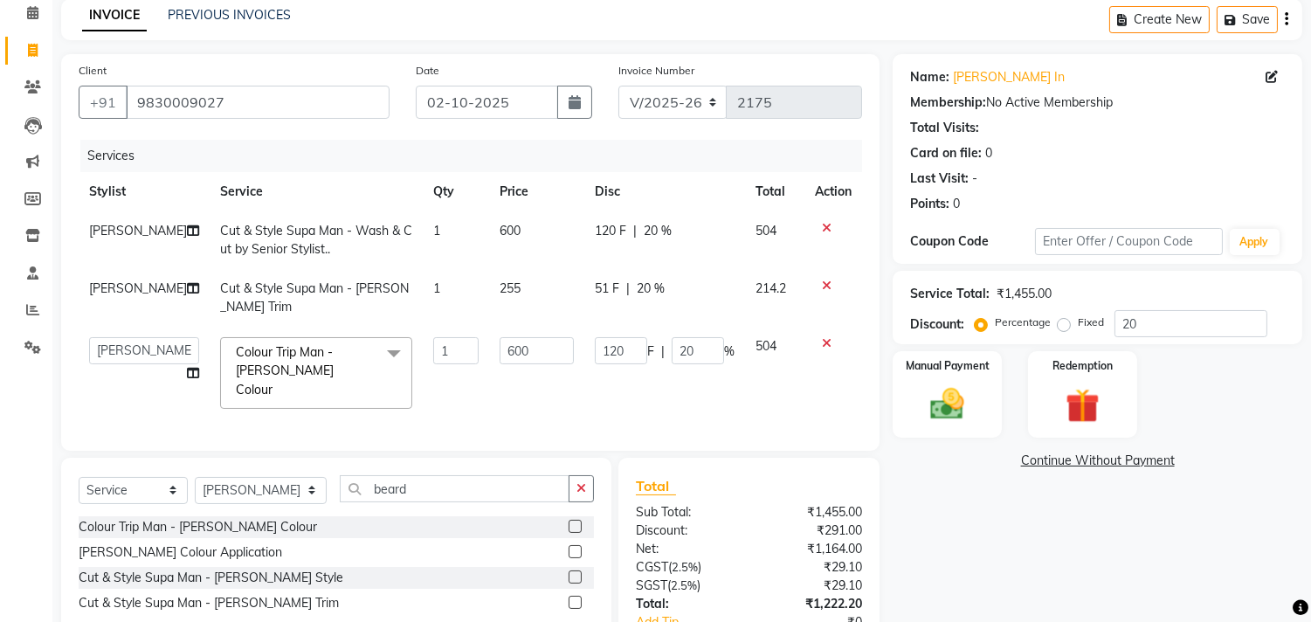
click at [797, 379] on td "504" at bounding box center [774, 373] width 59 height 93
